Goal: Information Seeking & Learning: Learn about a topic

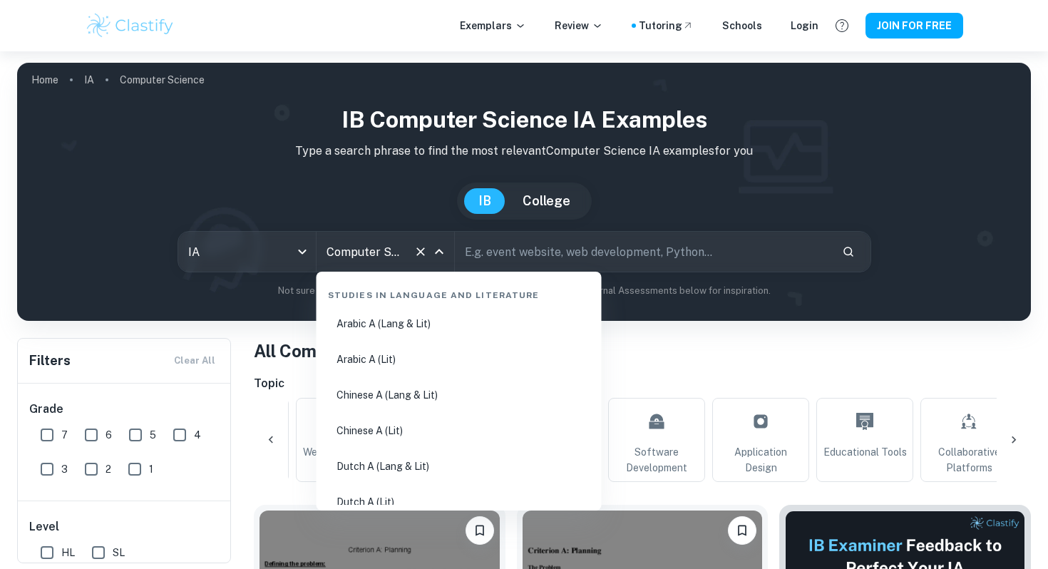
click at [388, 257] on input "Computer Science" at bounding box center [365, 251] width 85 height 27
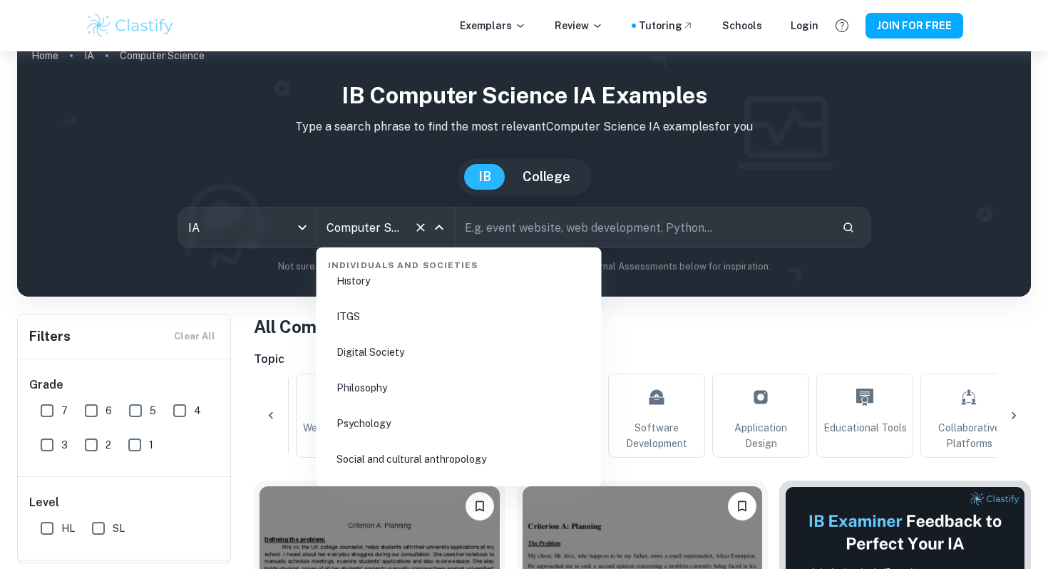
scroll to position [1950, 0]
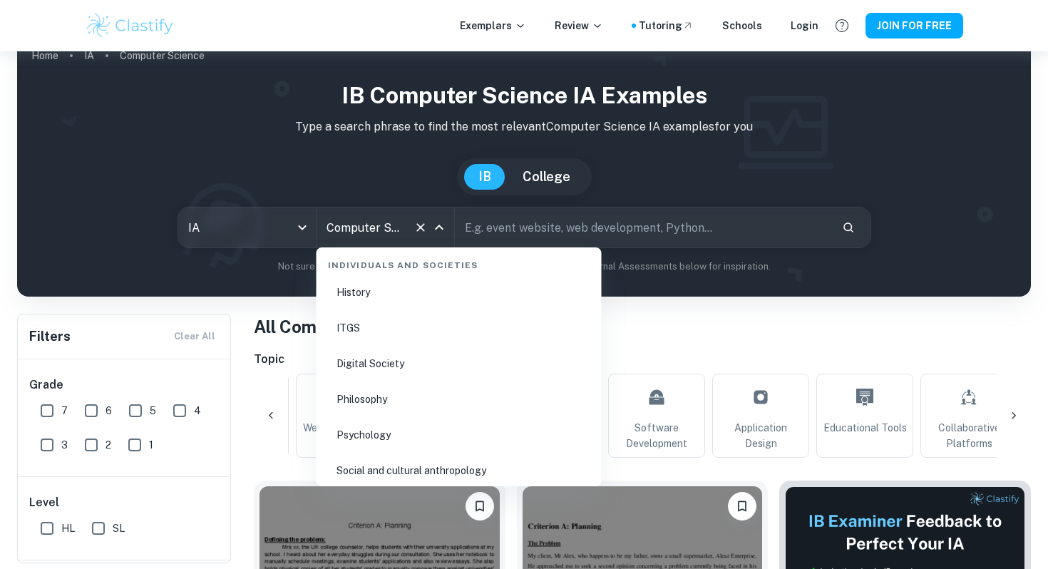
click at [382, 424] on li "Psychology" at bounding box center [459, 434] width 274 height 33
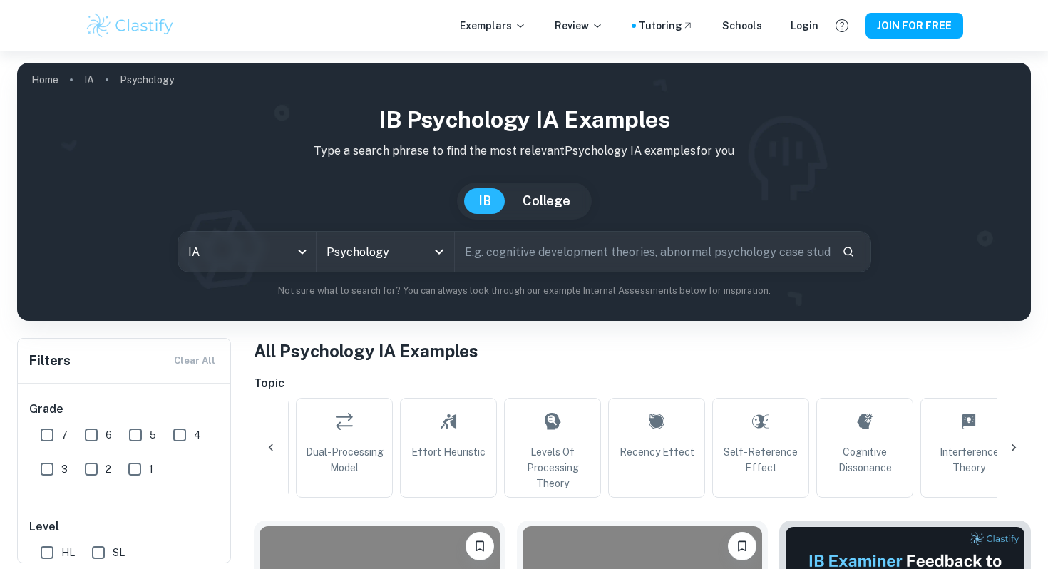
click at [544, 252] on input "text" at bounding box center [643, 252] width 376 height 40
click at [718, 383] on h6 "Topic" at bounding box center [642, 383] width 777 height 17
click at [852, 257] on icon "Search" at bounding box center [848, 251] width 13 height 13
click at [847, 244] on button "Search" at bounding box center [848, 251] width 24 height 24
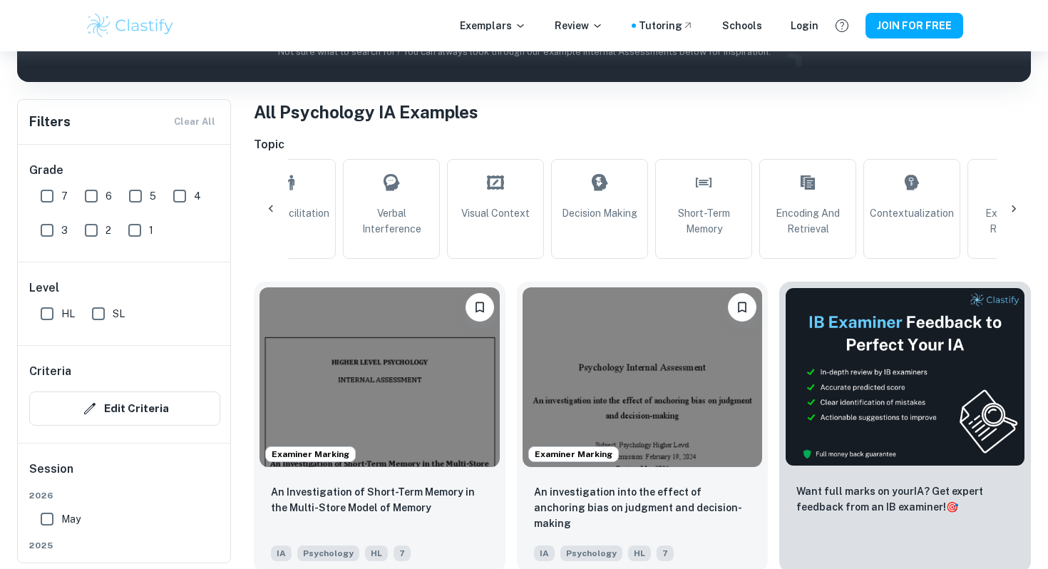
scroll to position [0, 1470]
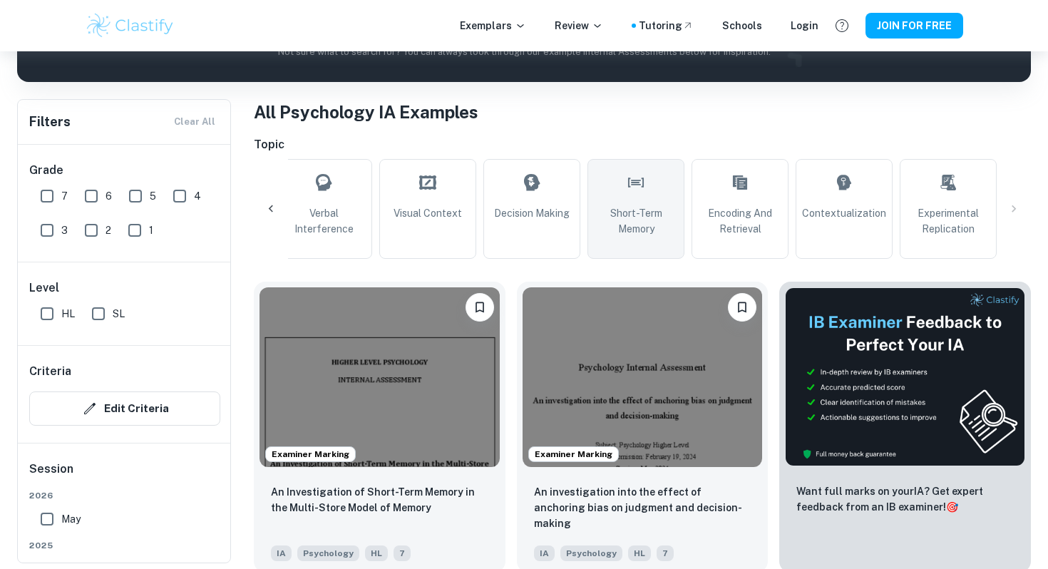
click at [611, 209] on span "Short-Term Memory" at bounding box center [636, 220] width 84 height 31
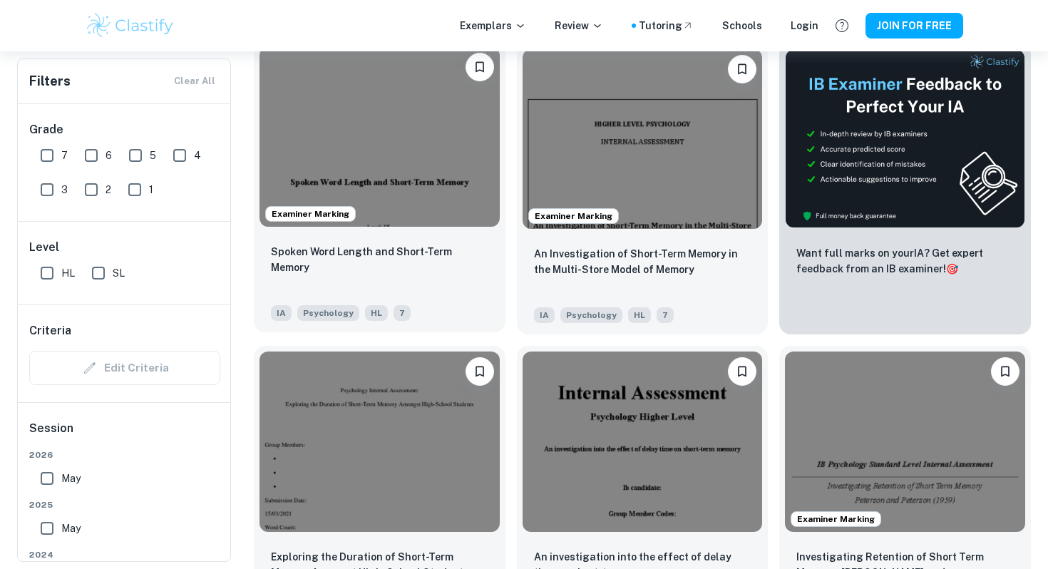
scroll to position [443, 0]
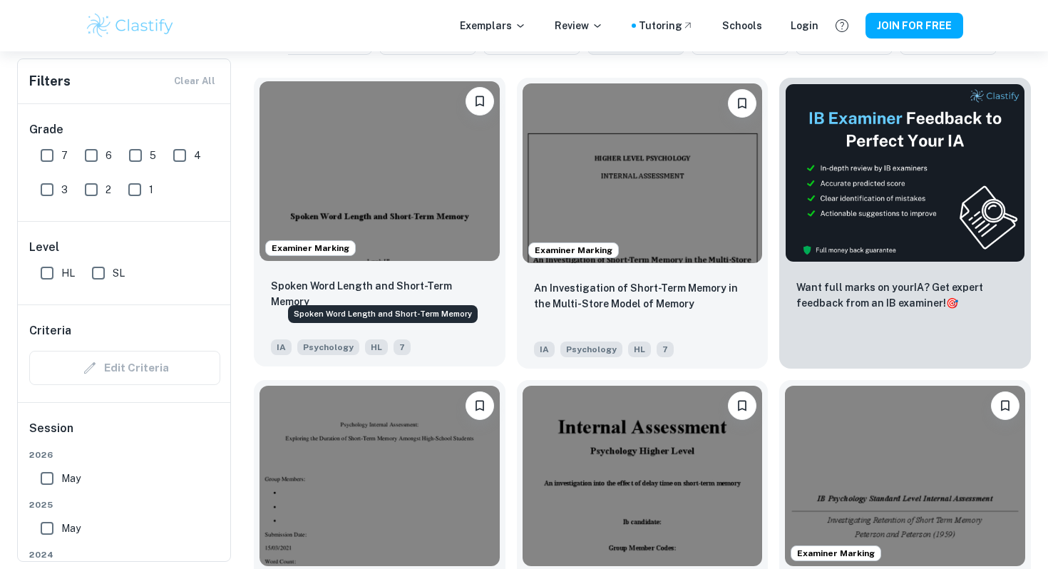
click at [386, 289] on p "Spoken Word Length and Short-Term Memory" at bounding box center [379, 293] width 217 height 31
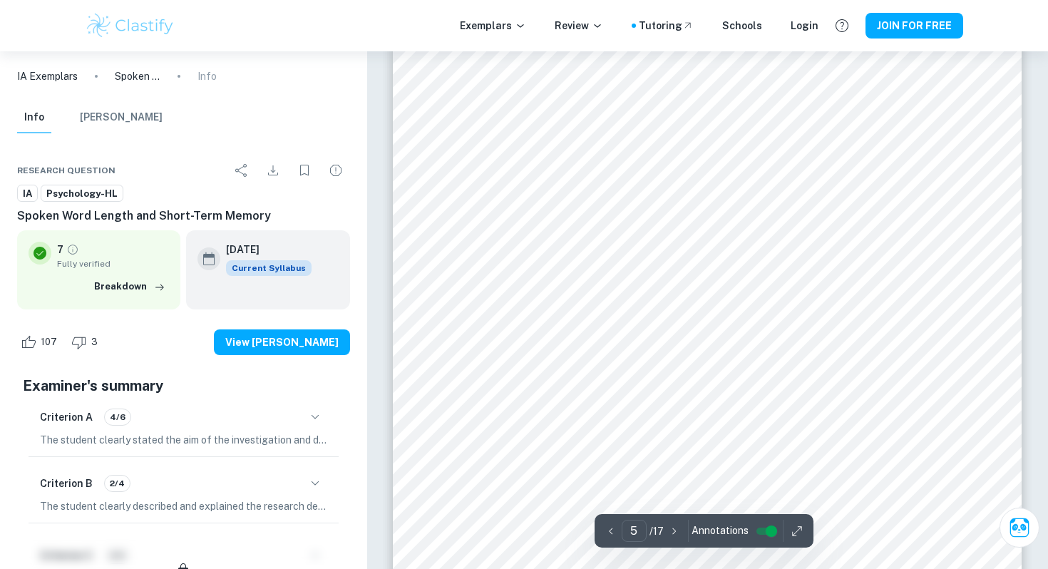
scroll to position [3547, 0]
type input "11"
